Goal: Information Seeking & Learning: Learn about a topic

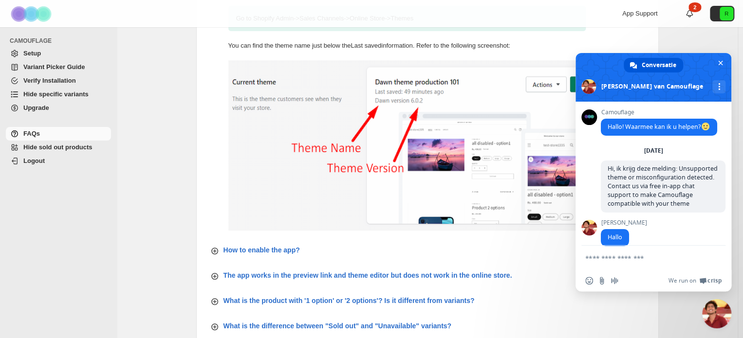
scroll to position [5353, 0]
